Goal: Task Accomplishment & Management: Manage account settings

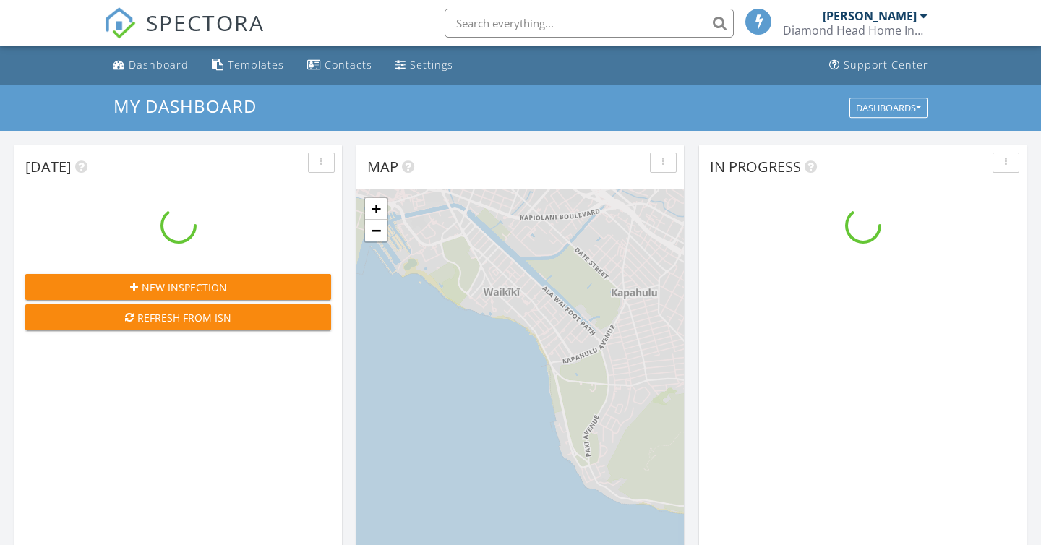
scroll to position [1316, 1042]
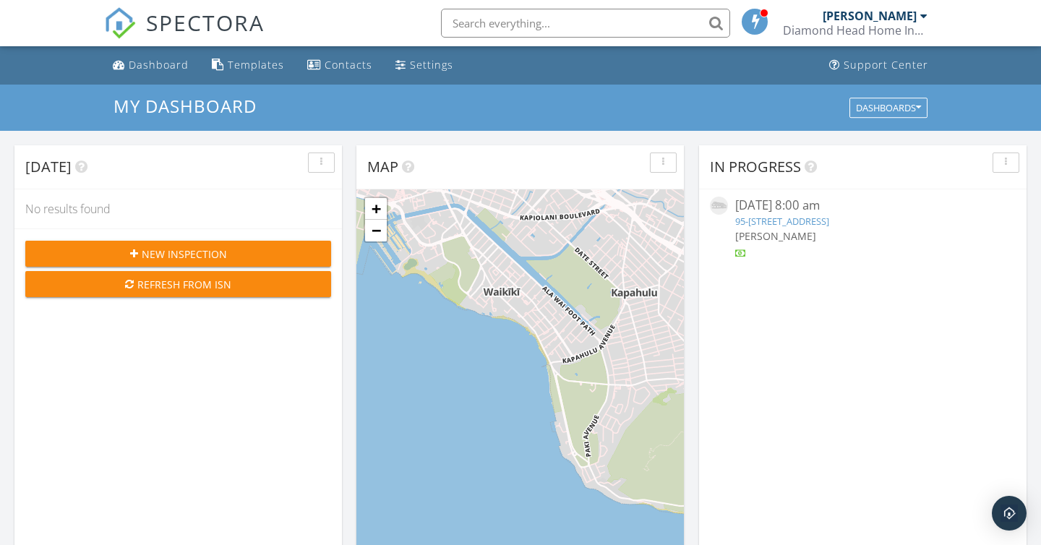
click at [329, 43] on div "SPECTORA Andy Birk Diamond Head Home Inspections Role: Inspector Dashboard New …" at bounding box center [520, 23] width 833 height 46
click at [807, 292] on div "In Progress 09/26/25 8:00 am 95-380 Hokukea Ct #241, Mililani, HI 96789 Andy Bi…" at bounding box center [862, 354] width 327 height 419
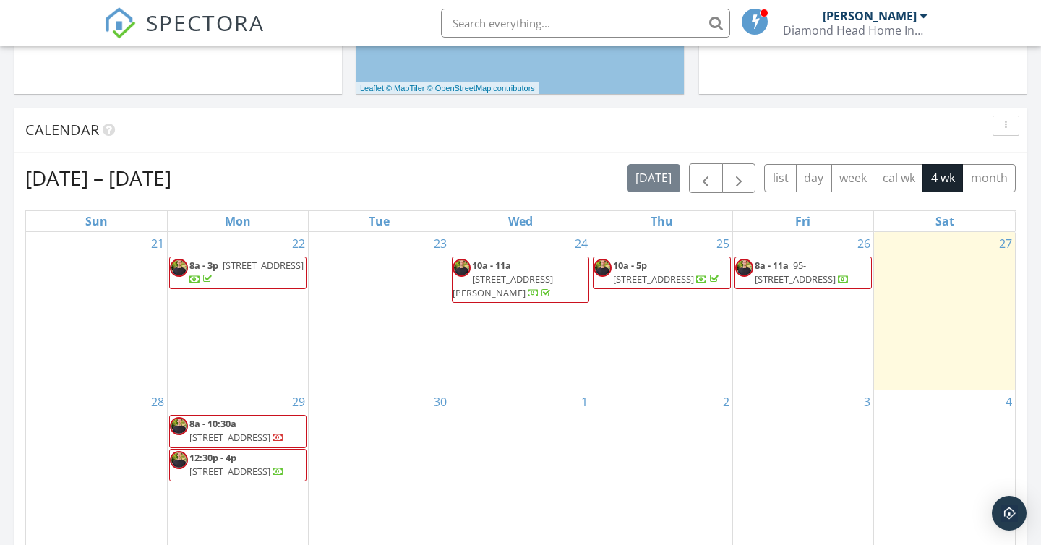
scroll to position [568, 0]
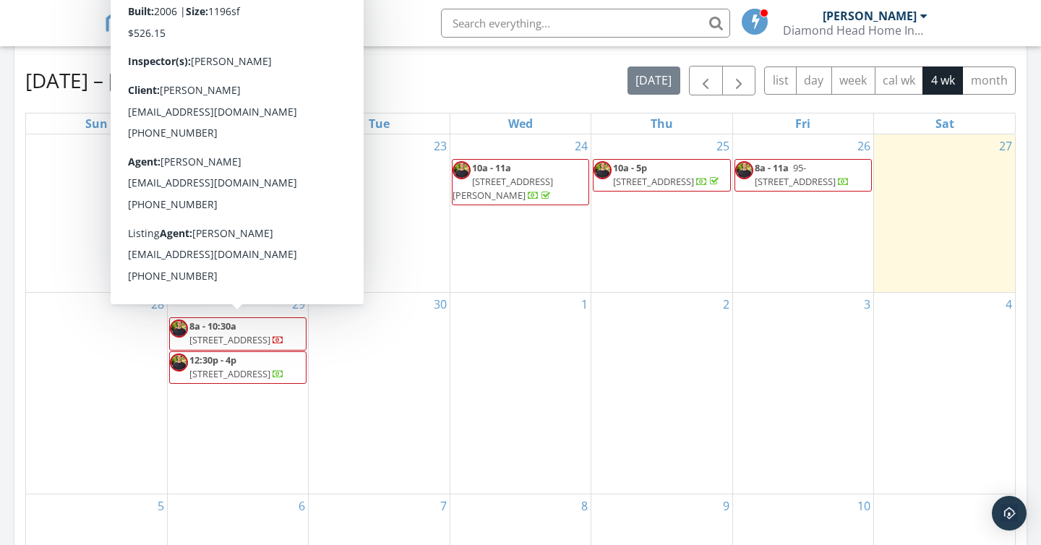
click at [210, 333] on span "91-1011 Kaipalaoa St Apt 405, Ewa Beach 96706" at bounding box center [229, 339] width 81 height 13
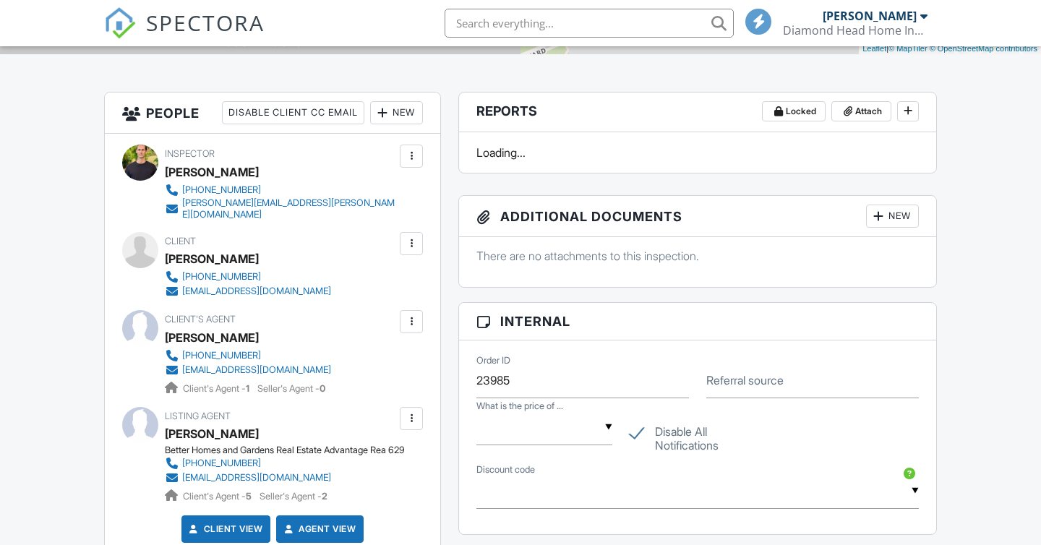
scroll to position [337, 0]
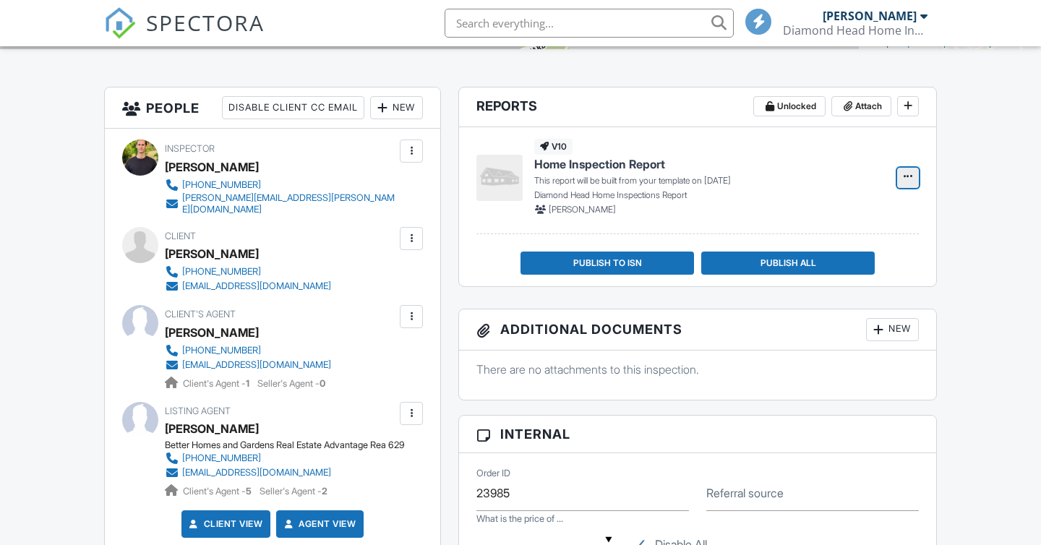
click at [904, 184] on button at bounding box center [908, 178] width 22 height 20
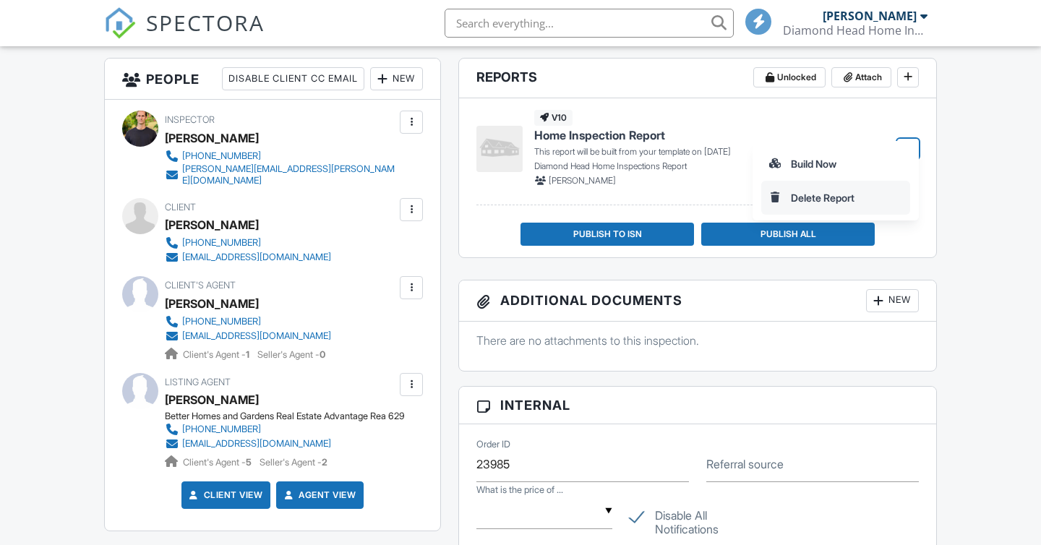
scroll to position [390, 0]
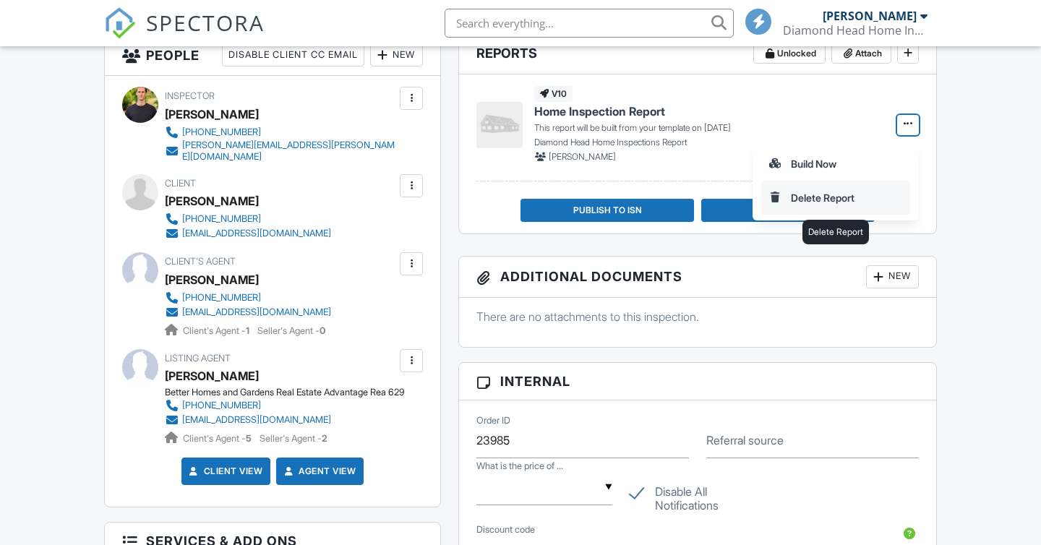
click at [813, 196] on input "Delete Report" at bounding box center [835, 197] width 147 height 33
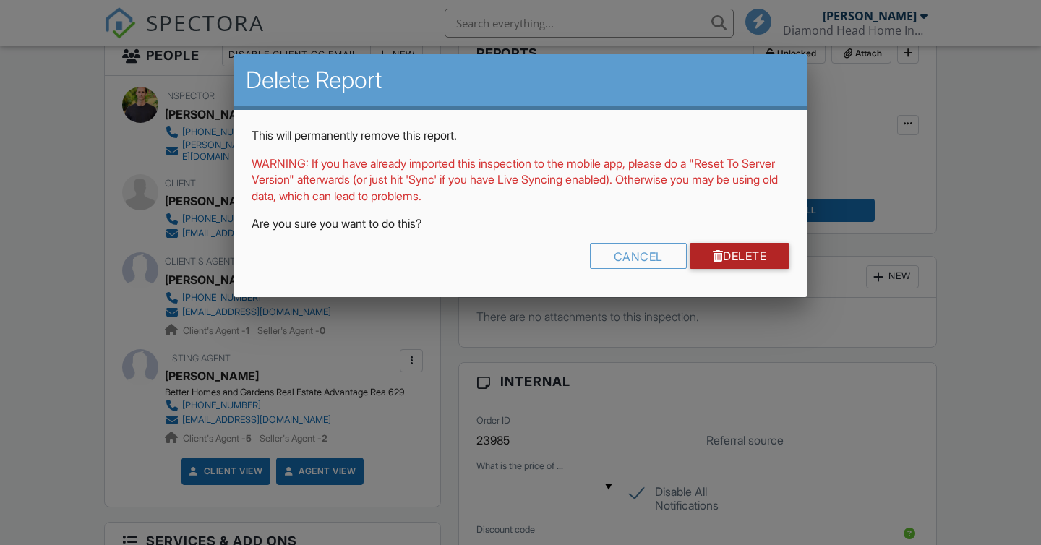
drag, startPoint x: 732, startPoint y: 262, endPoint x: 909, endPoint y: 137, distance: 215.8
click at [731, 262] on link "Delete" at bounding box center [740, 256] width 100 height 26
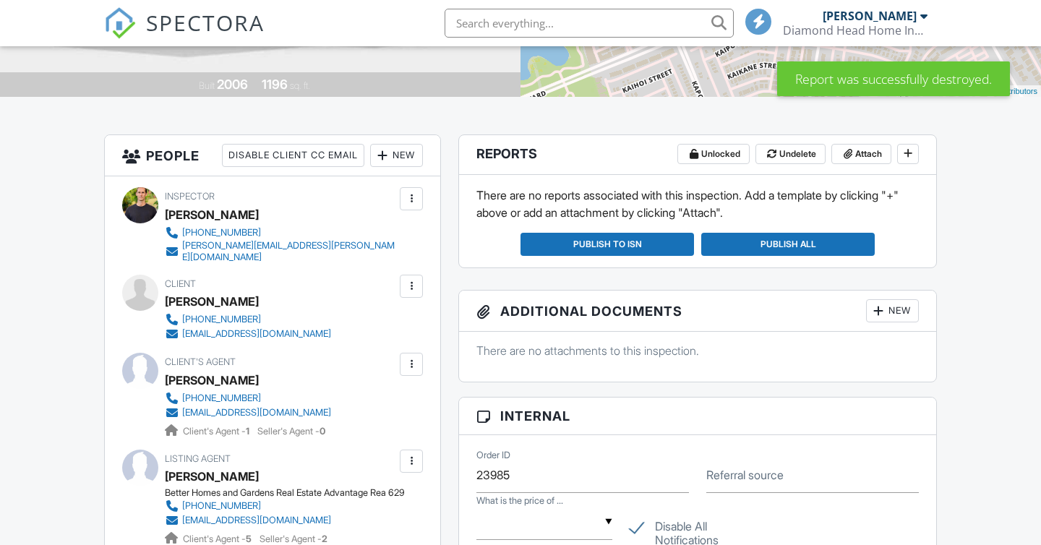
scroll to position [314, 0]
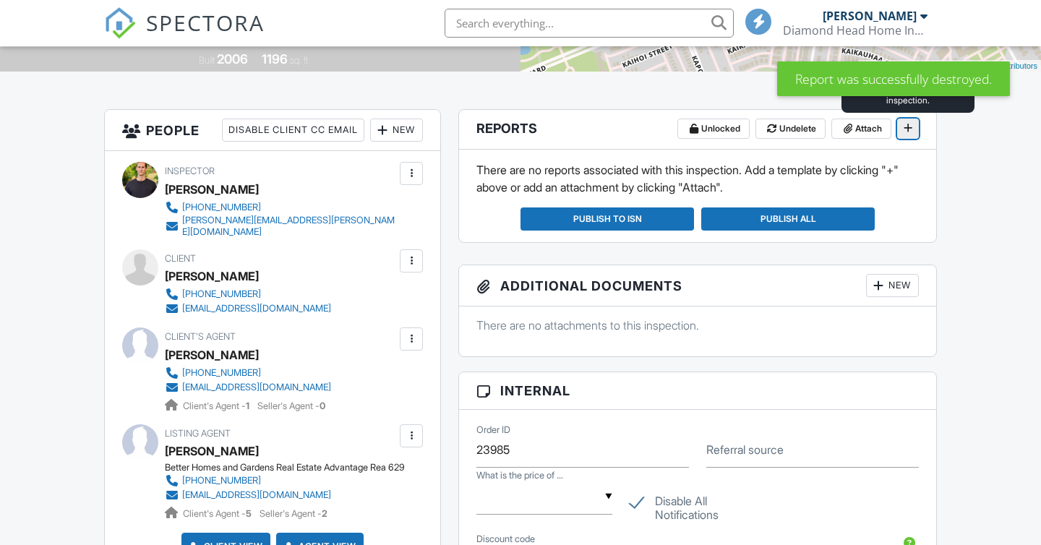
click at [907, 134] on span at bounding box center [908, 128] width 14 height 14
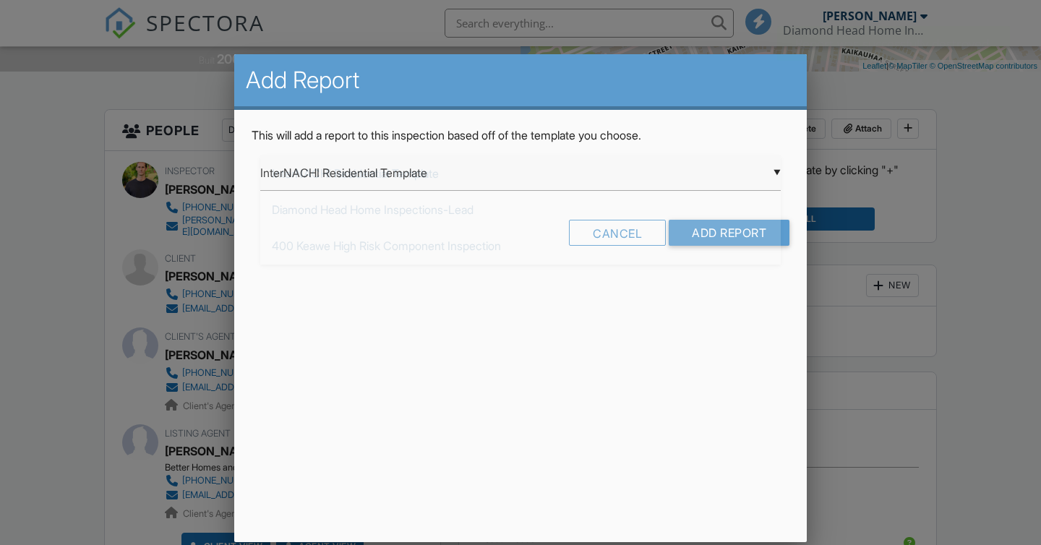
click at [655, 186] on div "▼ InterNACHI Residential Template InterNACHI Residential Template Diamond Head …" at bounding box center [520, 172] width 520 height 35
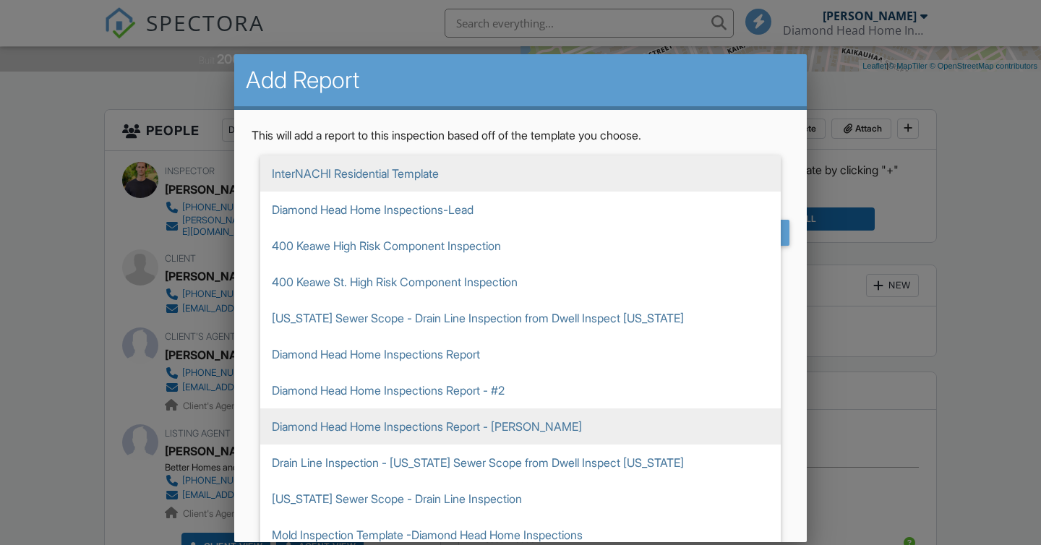
click at [572, 420] on span "Diamond Head Home Inspections Report - [PERSON_NAME]" at bounding box center [520, 426] width 520 height 36
type input "Diamond Head Home Inspections Report - [PERSON_NAME]"
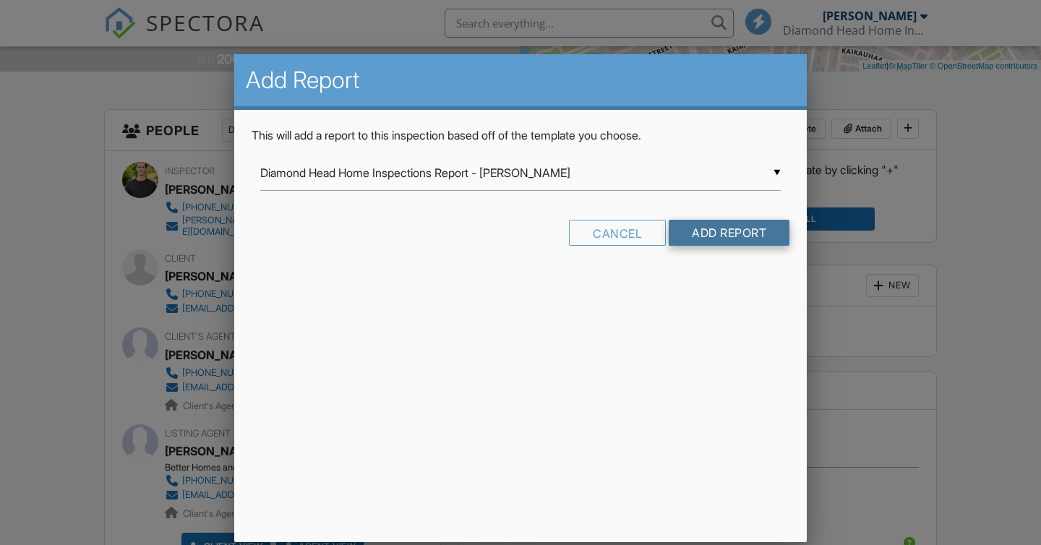
click at [776, 226] on input "Add Report" at bounding box center [729, 233] width 121 height 26
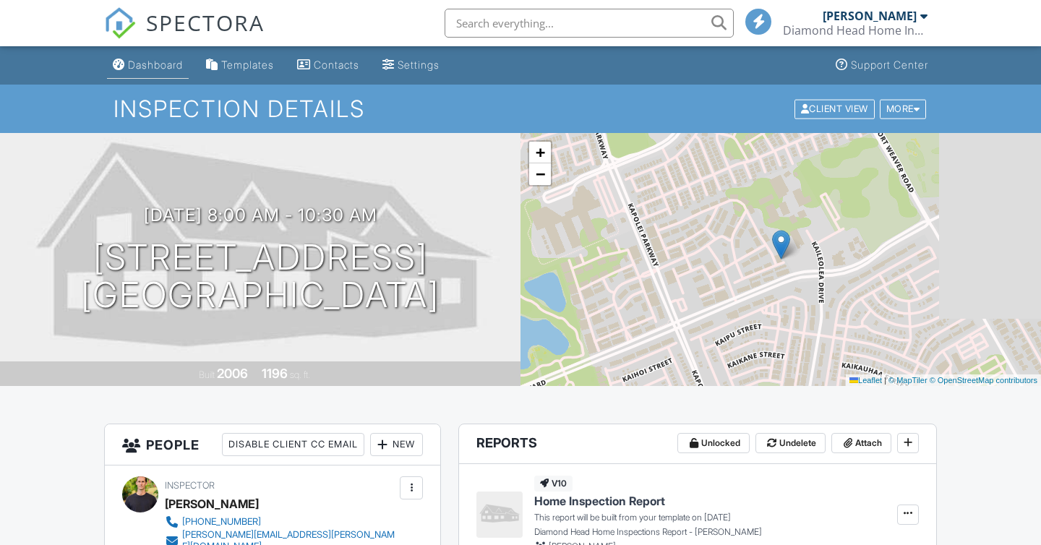
click at [170, 69] on div "Dashboard" at bounding box center [155, 65] width 55 height 12
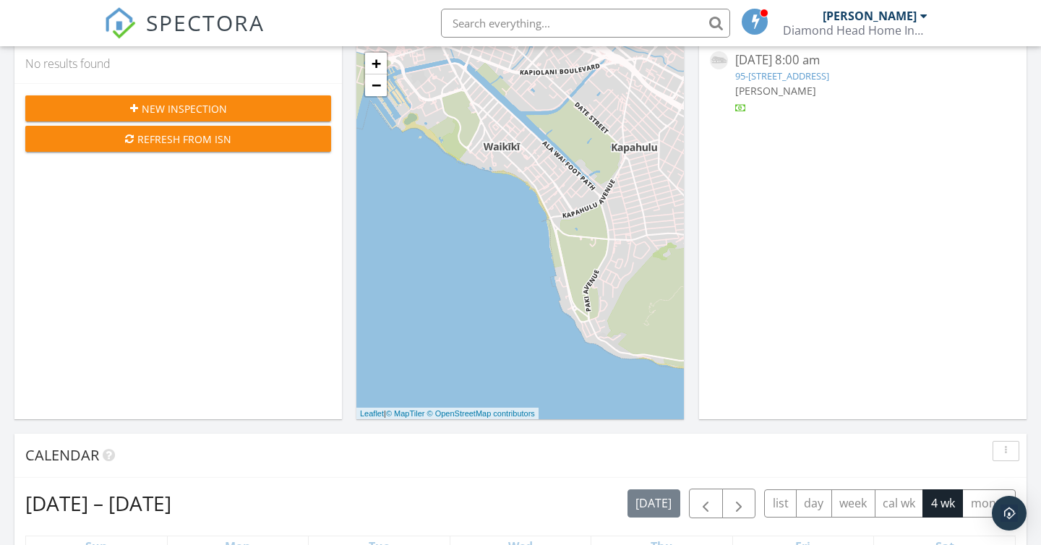
scroll to position [702, 0]
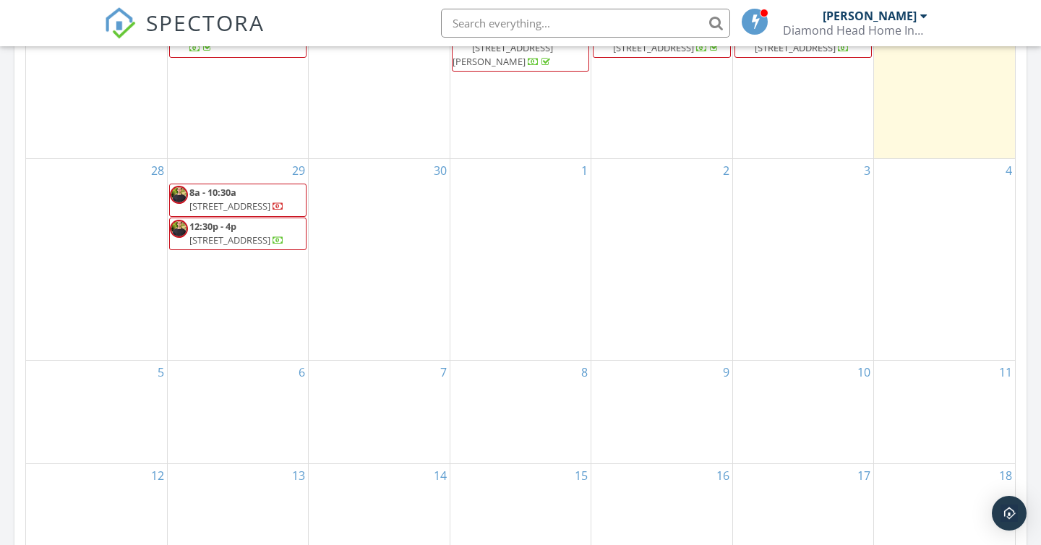
click at [201, 241] on span "[STREET_ADDRESS]" at bounding box center [229, 239] width 81 height 13
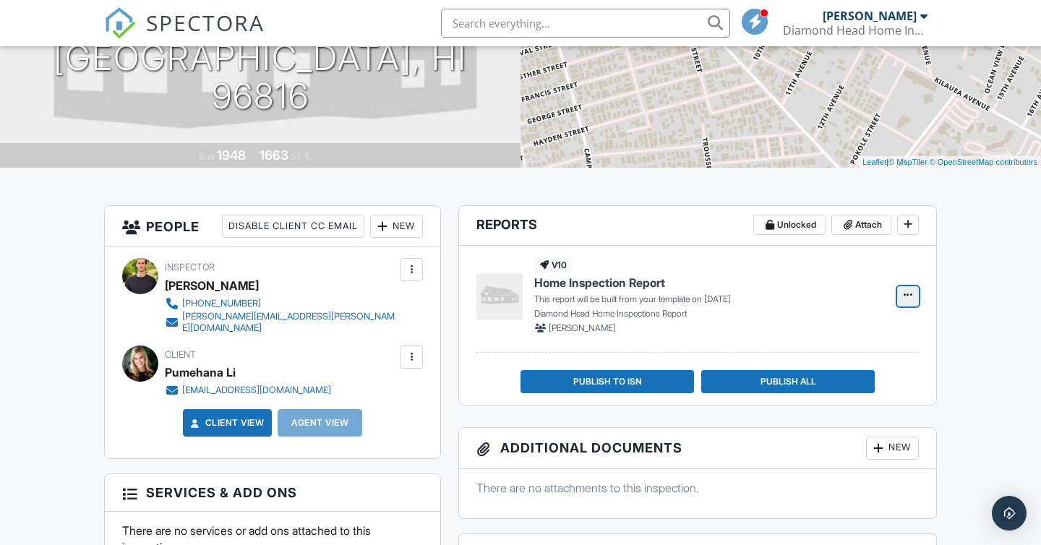
click at [908, 296] on icon at bounding box center [908, 295] width 9 height 10
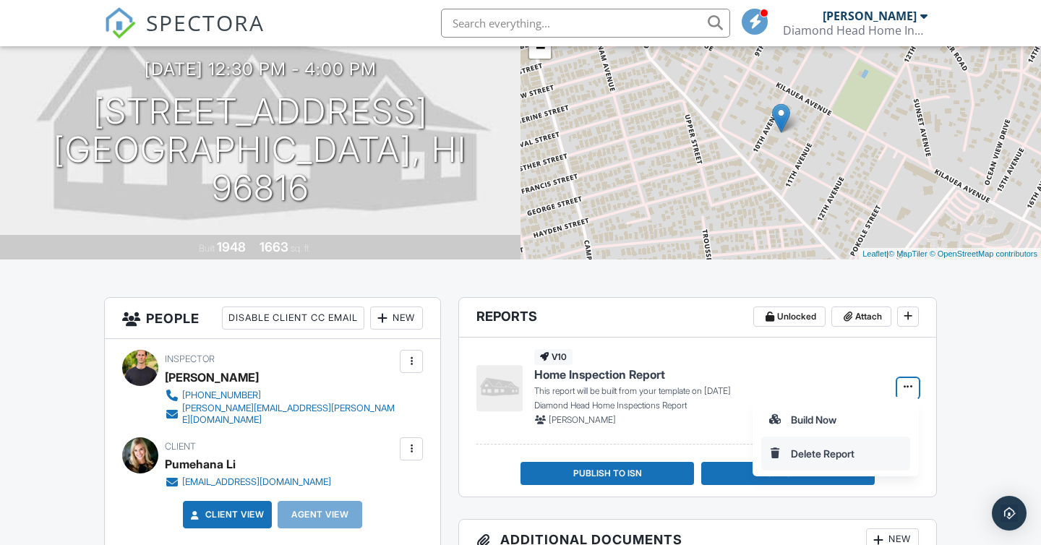
scroll to position [140, 0]
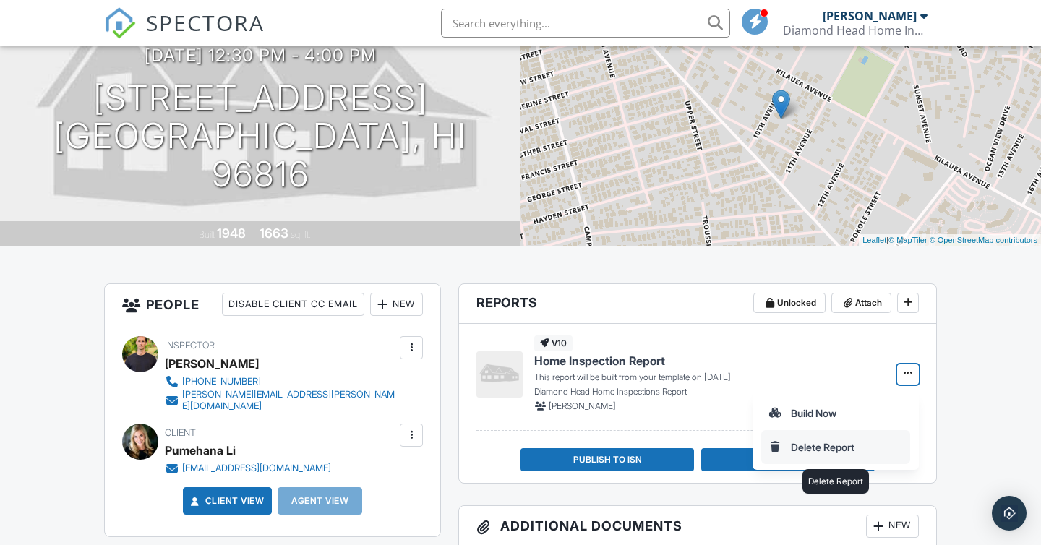
click at [809, 449] on input "Delete Report" at bounding box center [835, 447] width 147 height 33
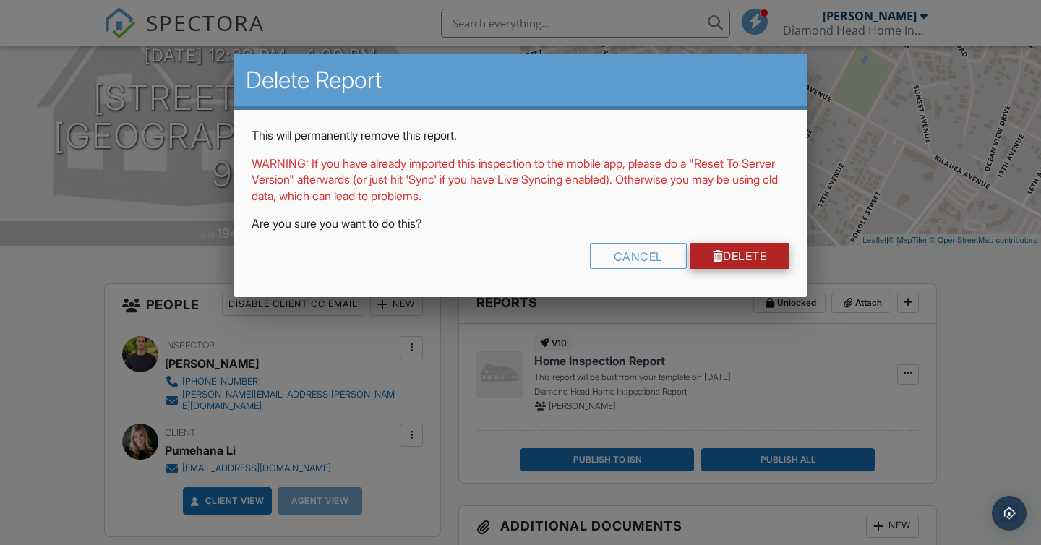
click at [724, 256] on link "Delete" at bounding box center [740, 256] width 100 height 26
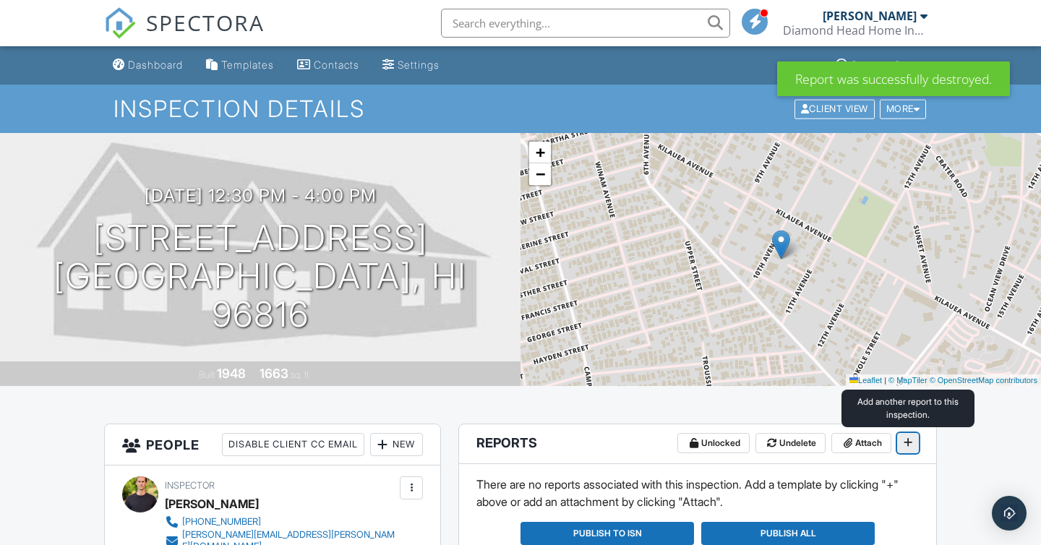
click at [910, 443] on icon at bounding box center [908, 442] width 9 height 10
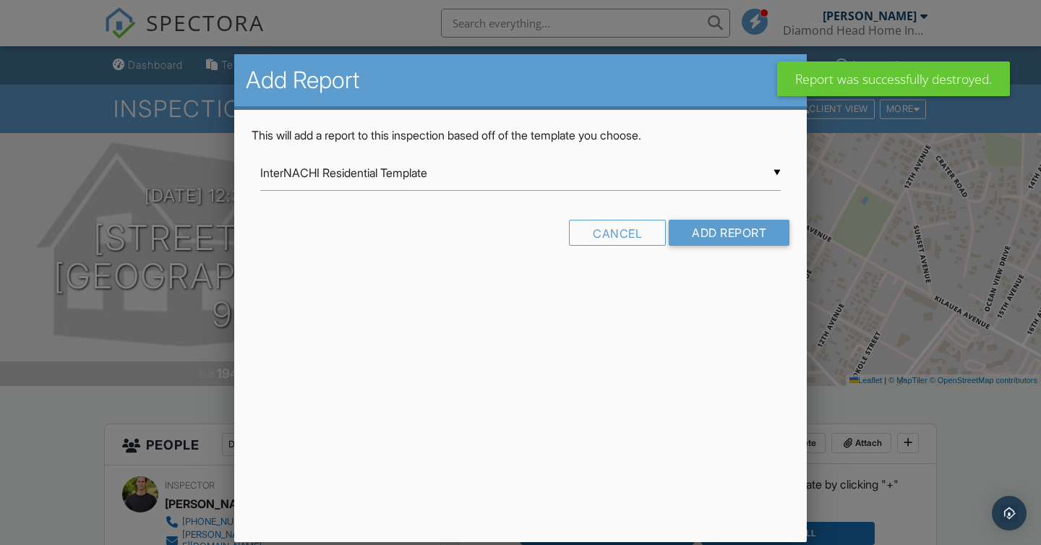
click at [681, 179] on div "▼ InterNACHI Residential Template InterNACHI Residential Template Diamond Head …" at bounding box center [520, 172] width 520 height 35
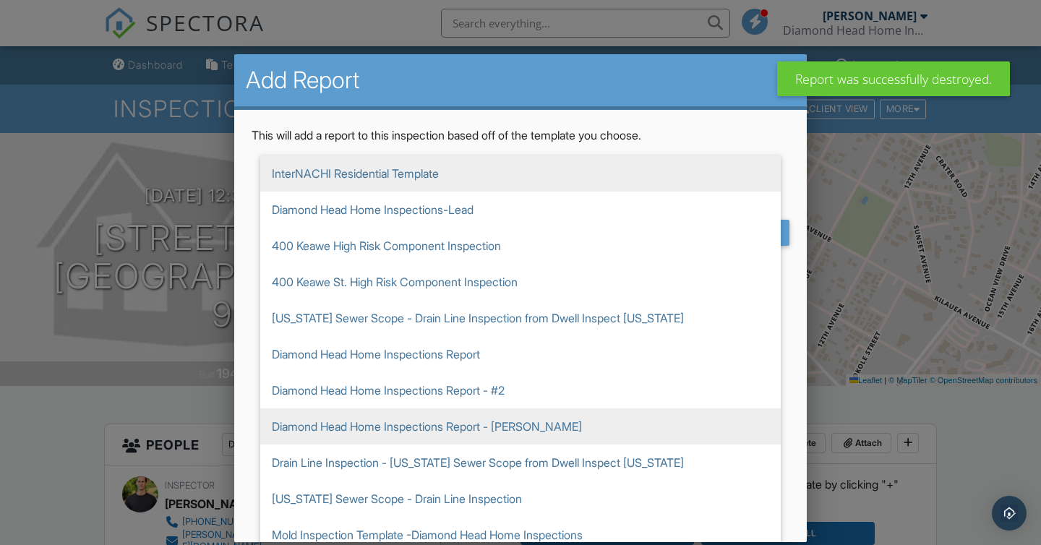
click at [625, 414] on span "Diamond Head Home Inspections Report - [PERSON_NAME]" at bounding box center [520, 426] width 520 height 36
type input "Diamond Head Home Inspections Report - [PERSON_NAME]"
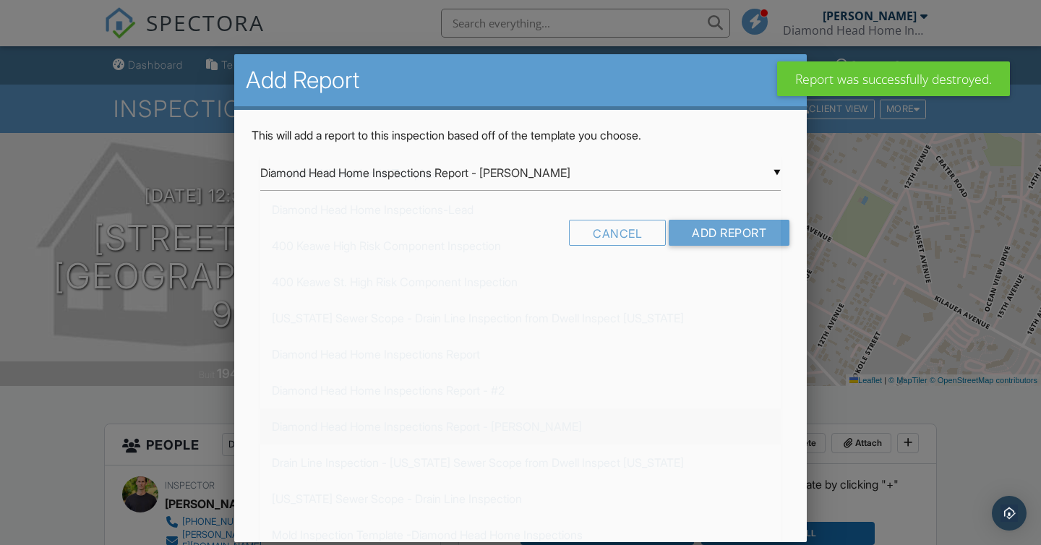
scroll to position [189, 0]
click at [702, 236] on input "Add Report" at bounding box center [729, 233] width 121 height 26
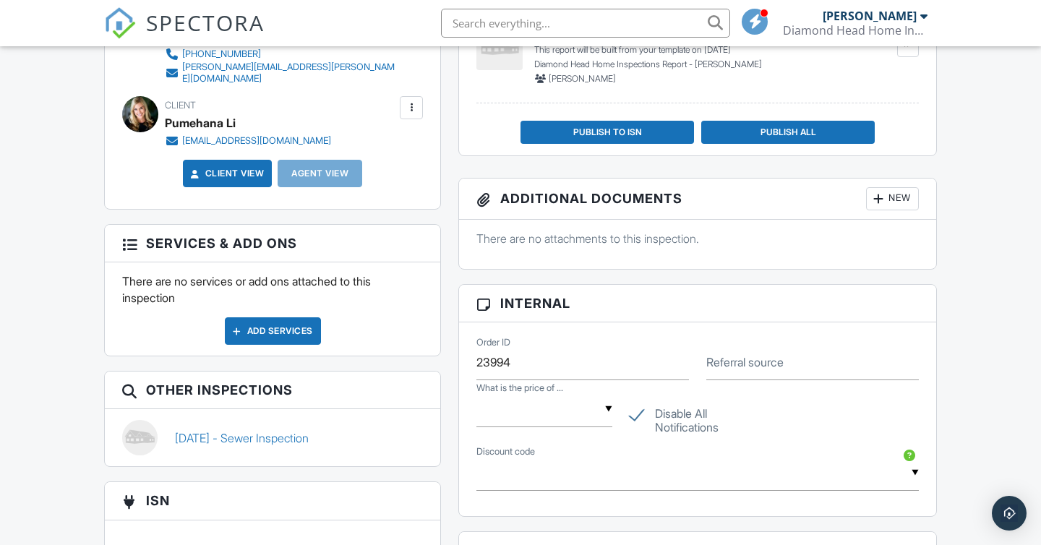
scroll to position [466, 0]
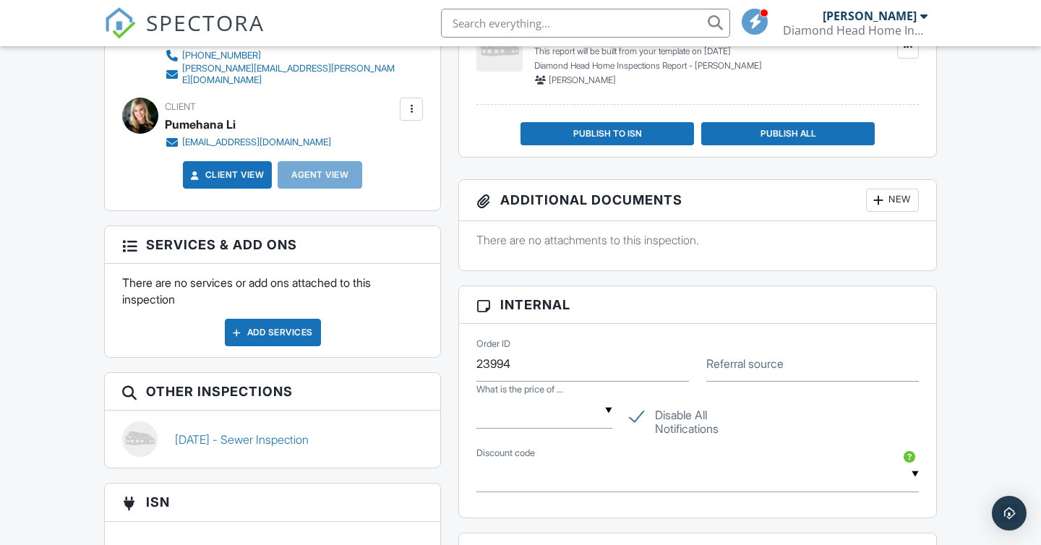
click at [980, 251] on div "Dashboard Templates Contacts Settings Support Center Inspection Details Client …" at bounding box center [520, 394] width 1041 height 1629
click at [966, 241] on div "Dashboard Templates Contacts Settings Support Center Inspection Details Client …" at bounding box center [520, 394] width 1041 height 1629
click at [972, 195] on div "Dashboard Templates Contacts Settings Support Center Inspection Details Client …" at bounding box center [520, 394] width 1041 height 1629
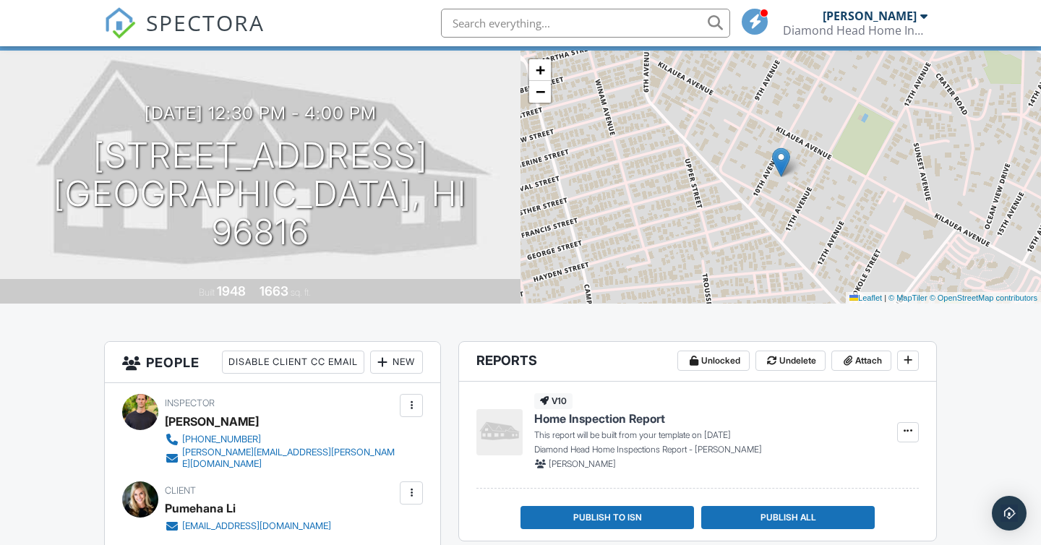
scroll to position [116, 0]
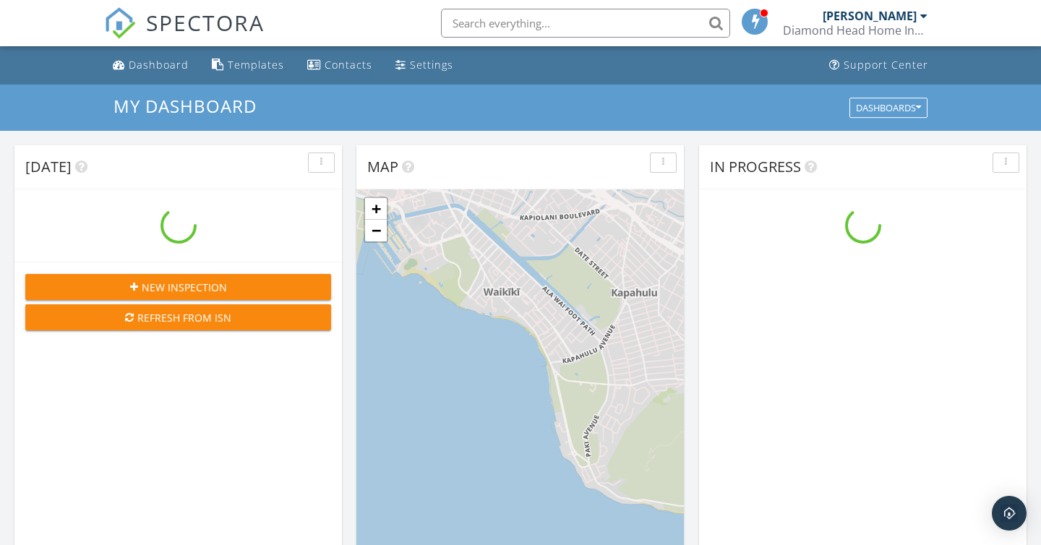
scroll to position [1316, 1042]
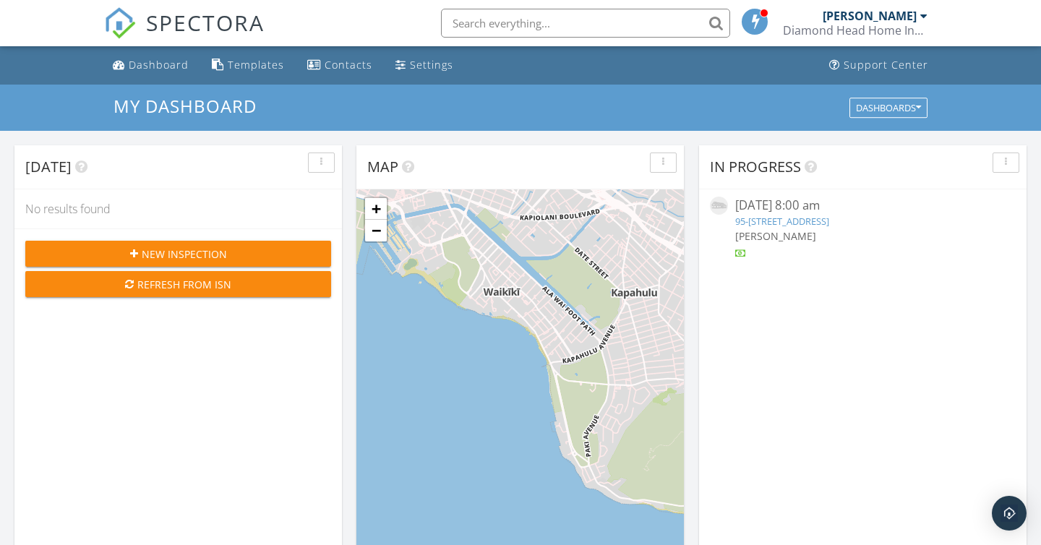
click at [829, 217] on link "95-[STREET_ADDRESS]" at bounding box center [782, 221] width 94 height 13
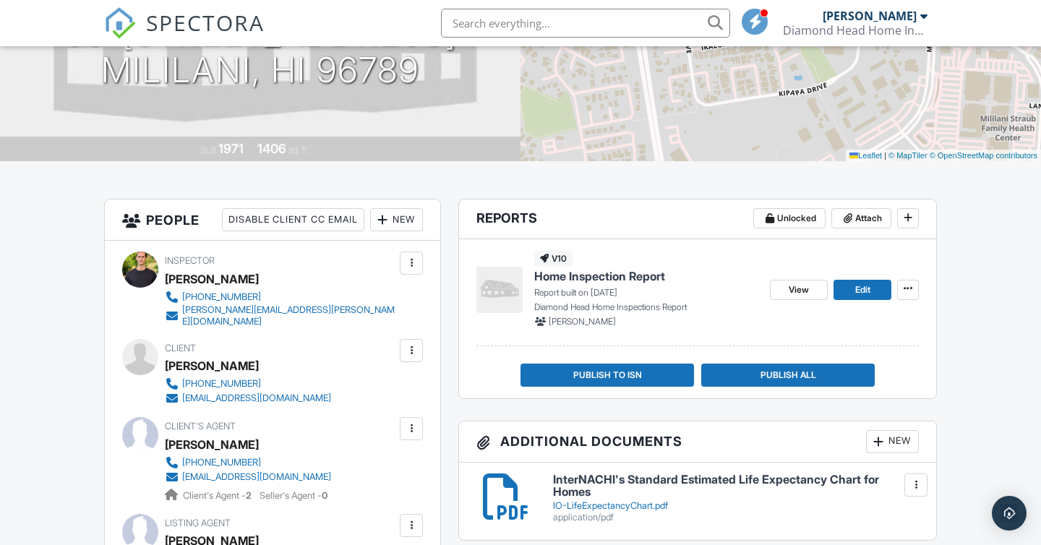
scroll to position [271, 0]
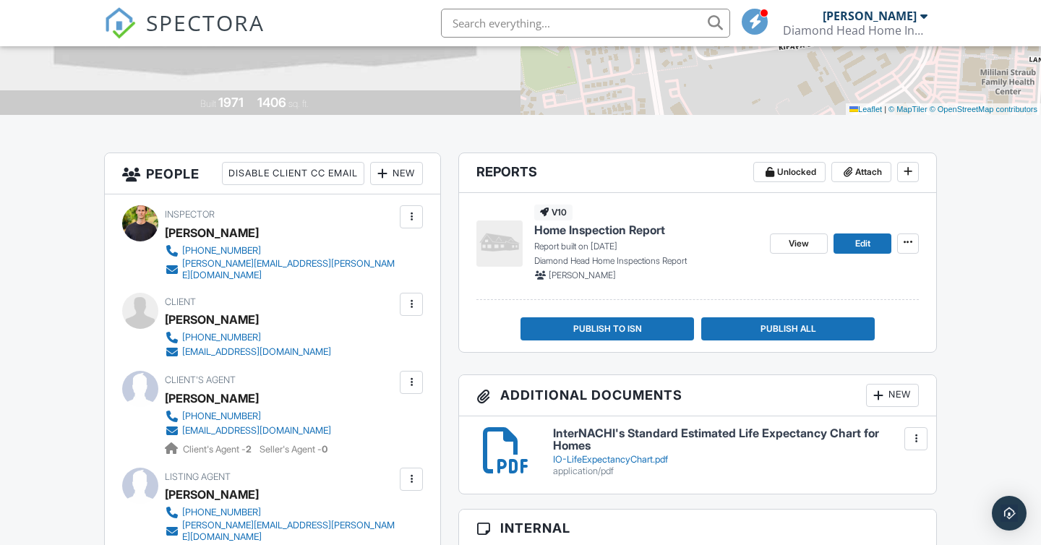
click at [531, 228] on div "v10 Home Inspection Report Report built on [DATE] Diamond Head Home Inspections…" at bounding box center [617, 243] width 282 height 77
click at [549, 229] on span "Home Inspection Report" at bounding box center [599, 230] width 131 height 16
